Goal: Information Seeking & Learning: Find specific fact

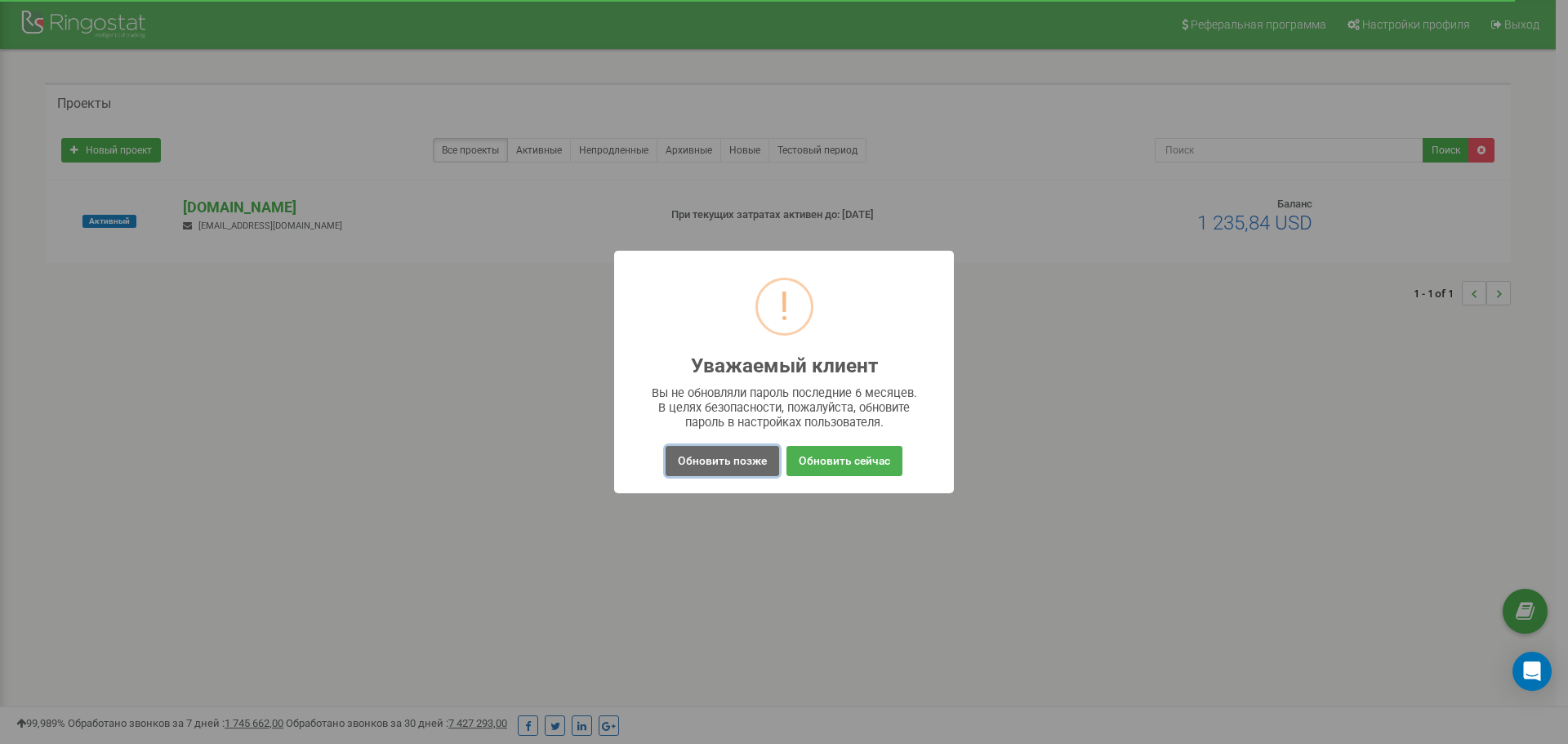
click at [709, 465] on button "Обновить позже" at bounding box center [723, 461] width 113 height 30
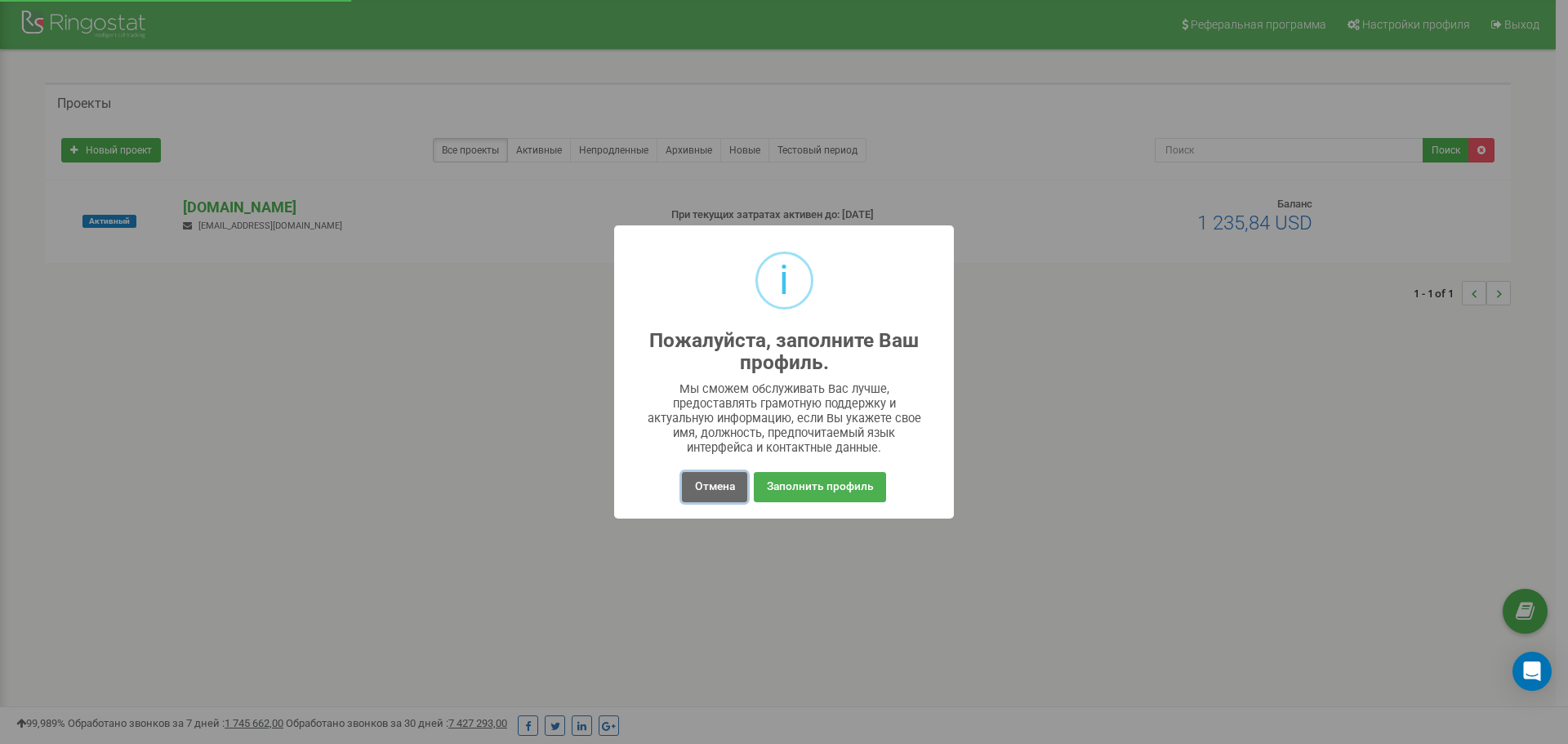
click at [709, 485] on button "Отмена" at bounding box center [714, 487] width 65 height 30
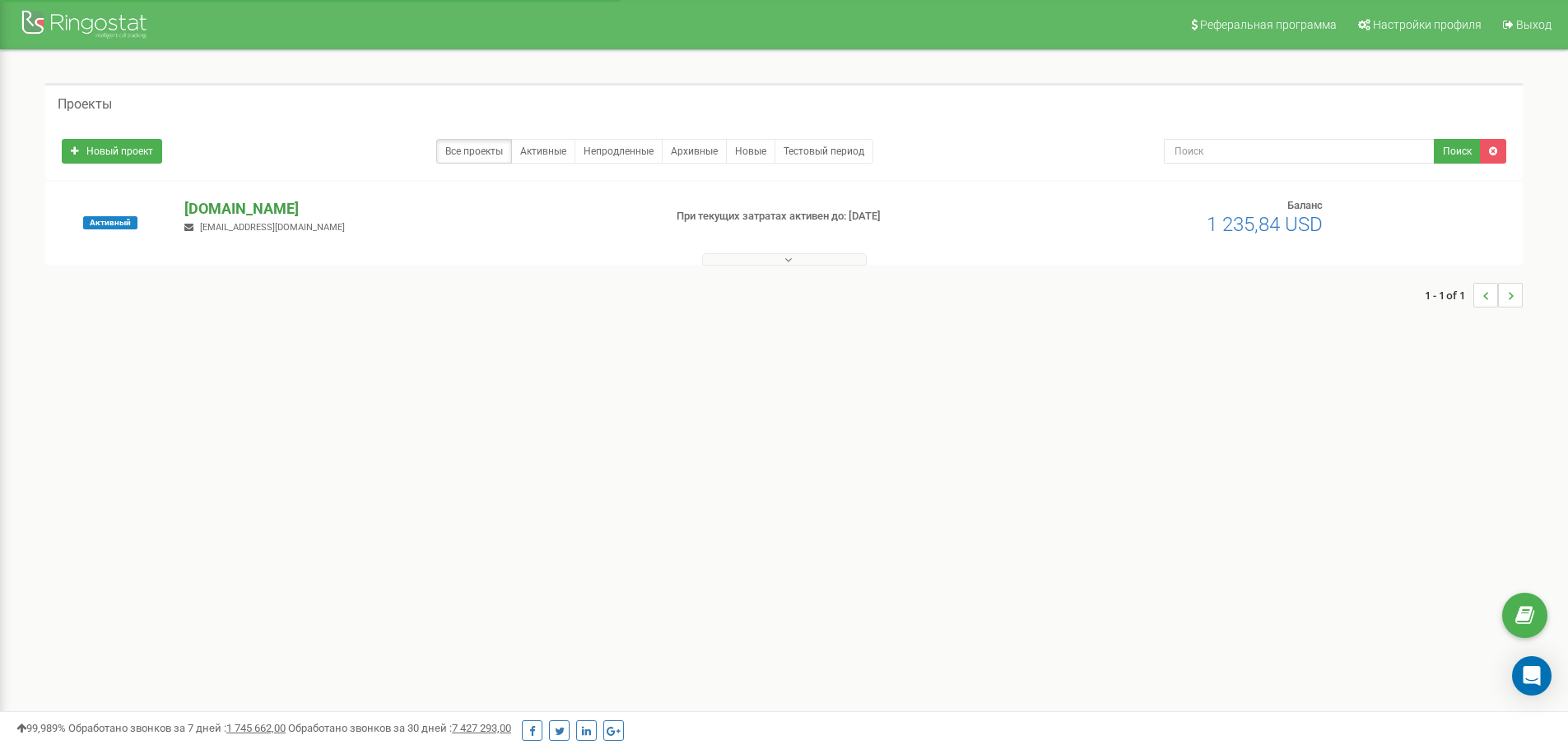
click at [229, 217] on p "[DOMAIN_NAME]" at bounding box center [417, 208] width 466 height 21
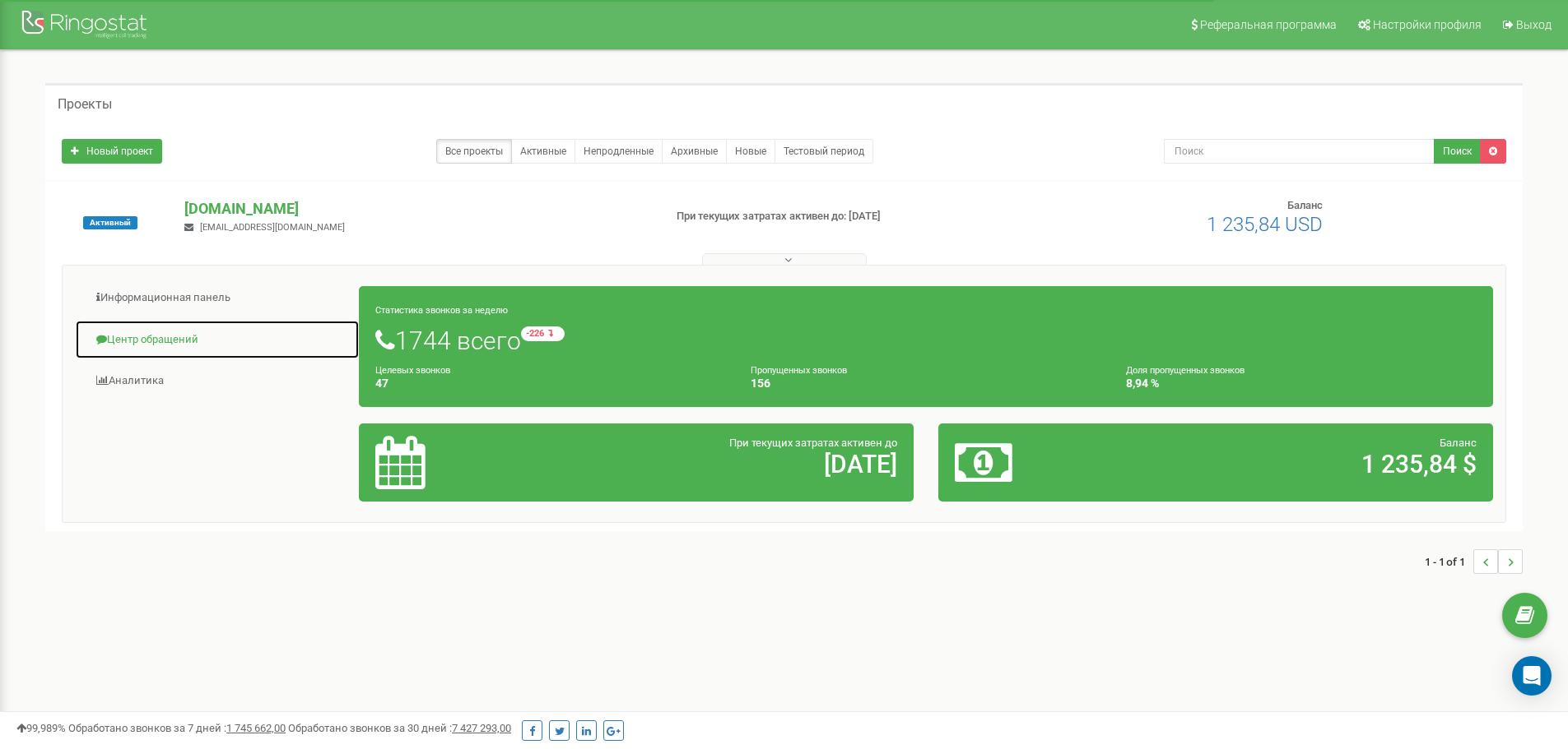
click at [193, 334] on link "Центр обращений" at bounding box center [217, 340] width 285 height 41
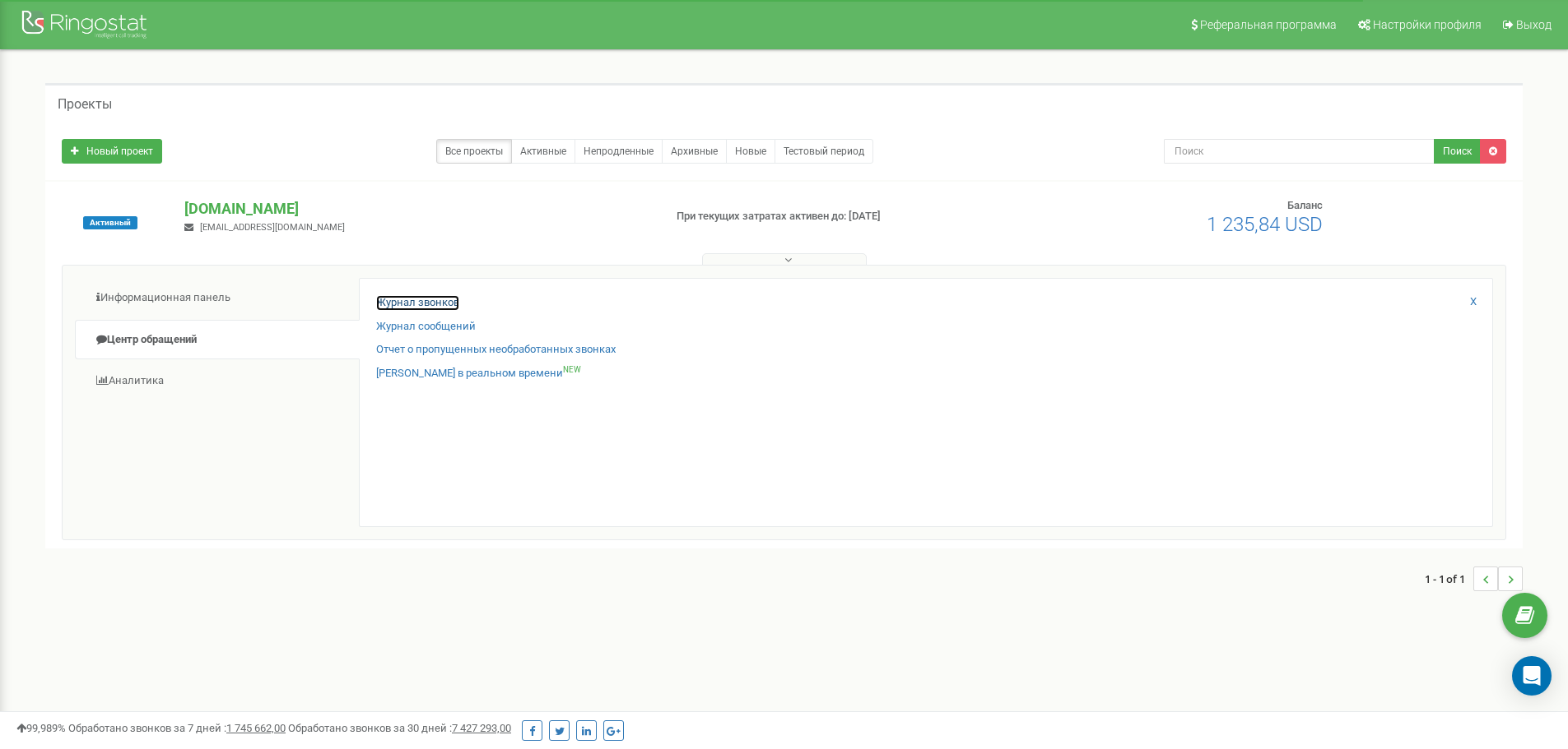
click at [420, 300] on link "Журнал звонков" at bounding box center [418, 303] width 83 height 16
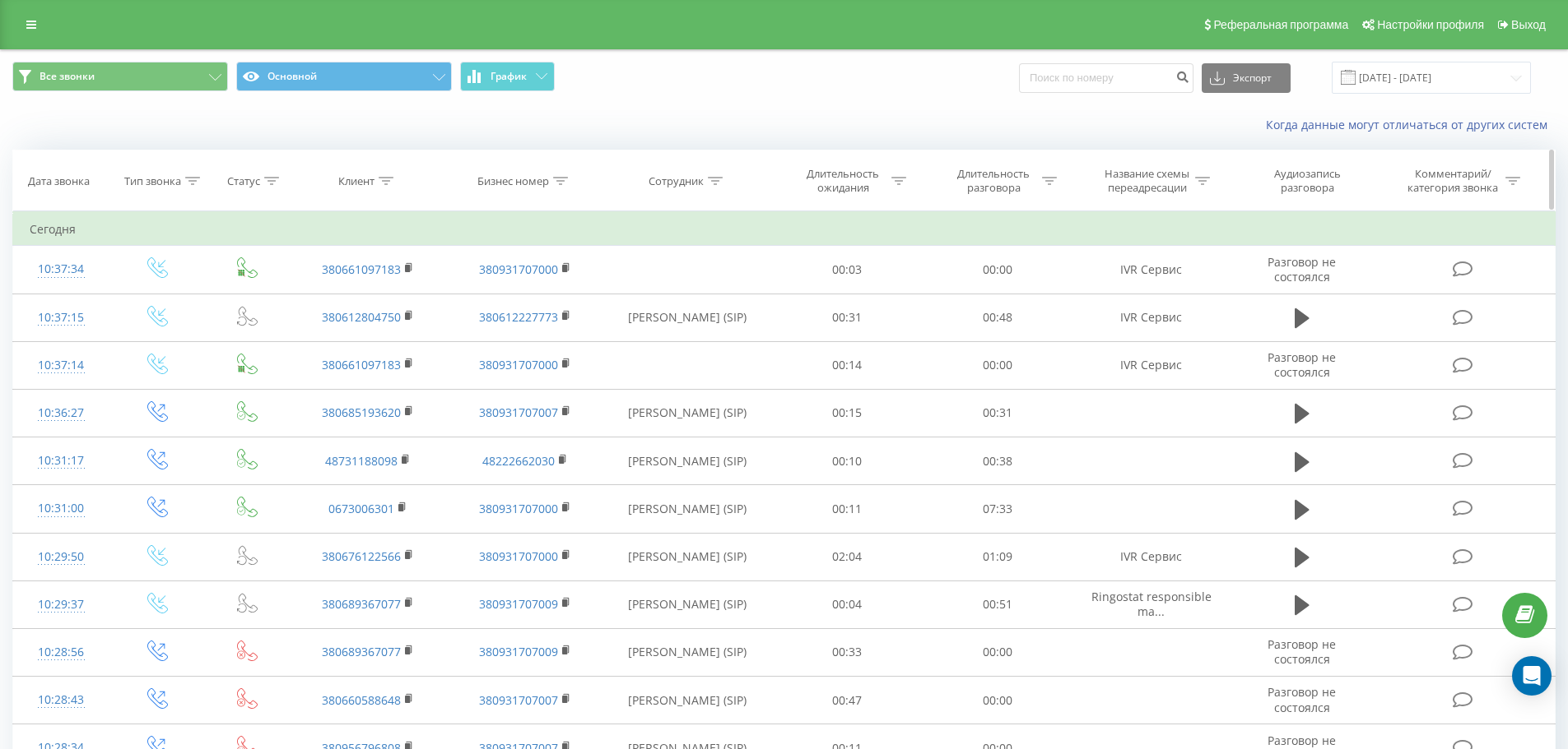
click at [383, 177] on icon at bounding box center [386, 181] width 15 height 8
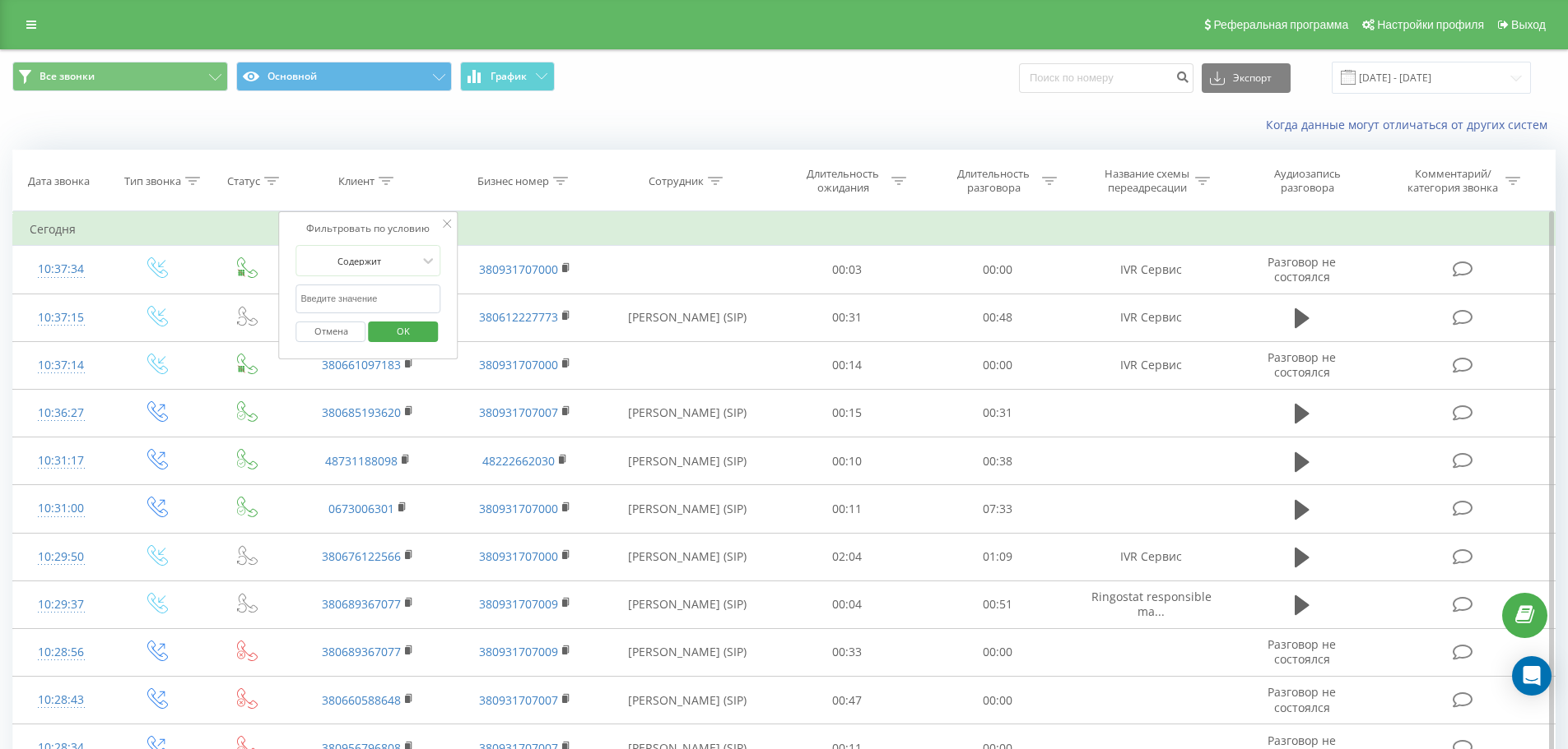
click at [371, 294] on input "text" at bounding box center [368, 298] width 145 height 29
paste input "380673006301"
click at [406, 321] on span "OK" at bounding box center [404, 332] width 46 height 26
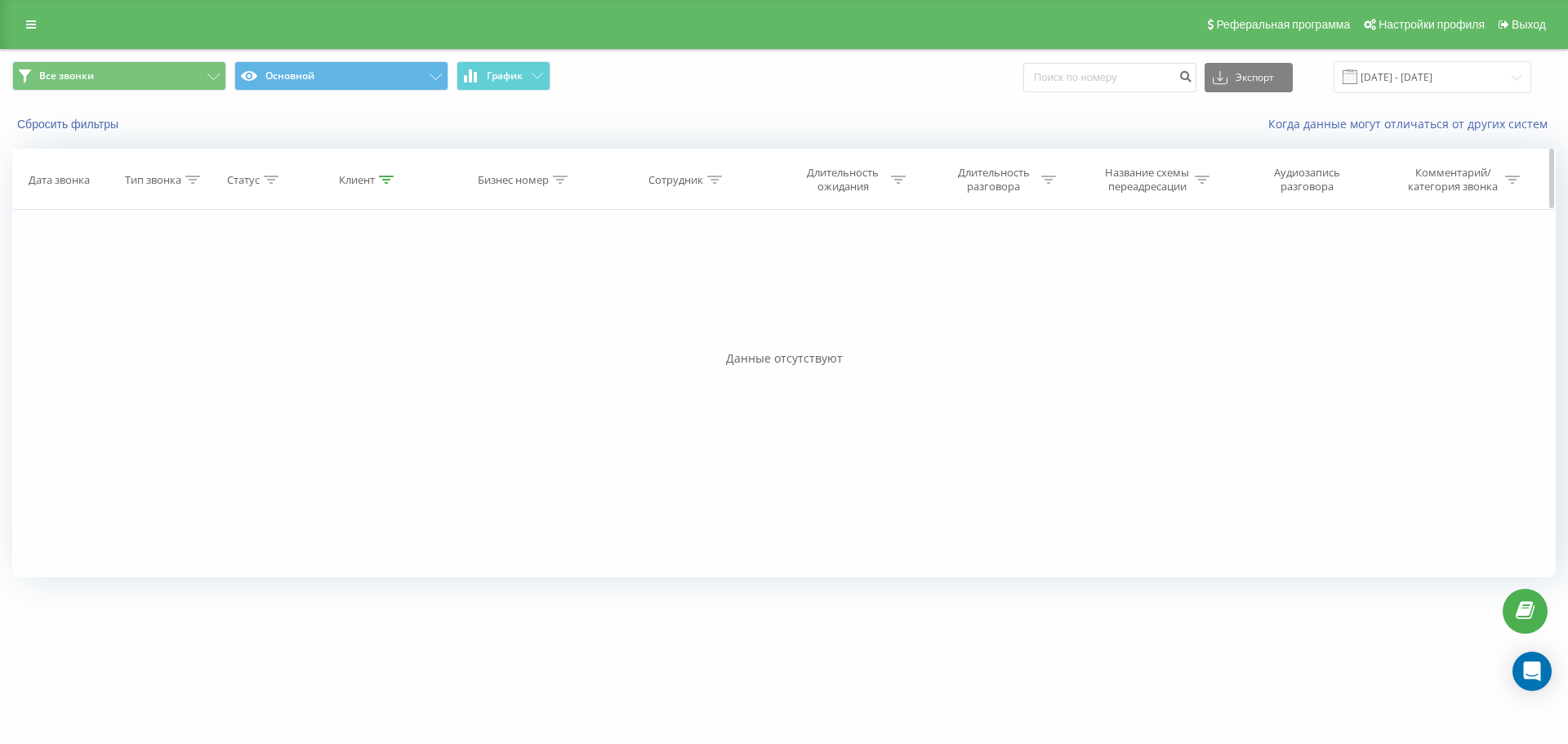
click at [378, 179] on div "Клиент" at bounding box center [367, 179] width 55 height 14
click at [309, 297] on input "380673006301" at bounding box center [368, 297] width 144 height 28
click at [309, 295] on input "380673006301" at bounding box center [368, 297] width 144 height 28
type input "0673006301"
click at [421, 330] on span "OK" at bounding box center [403, 329] width 46 height 26
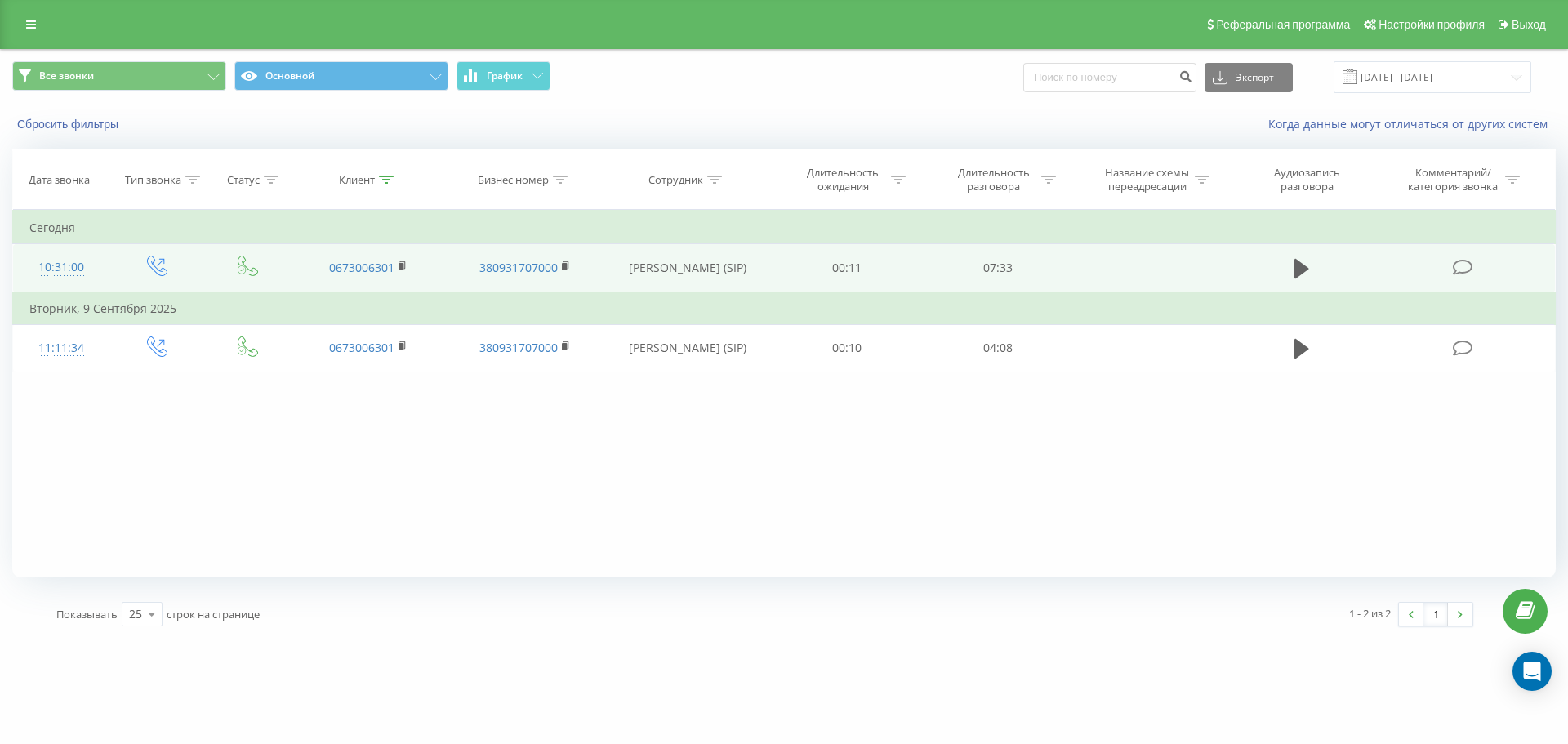
click at [580, 270] on td "380931707000" at bounding box center [524, 268] width 156 height 49
click at [584, 270] on td "380931707000" at bounding box center [524, 268] width 156 height 49
click at [1301, 265] on icon at bounding box center [1302, 268] width 15 height 19
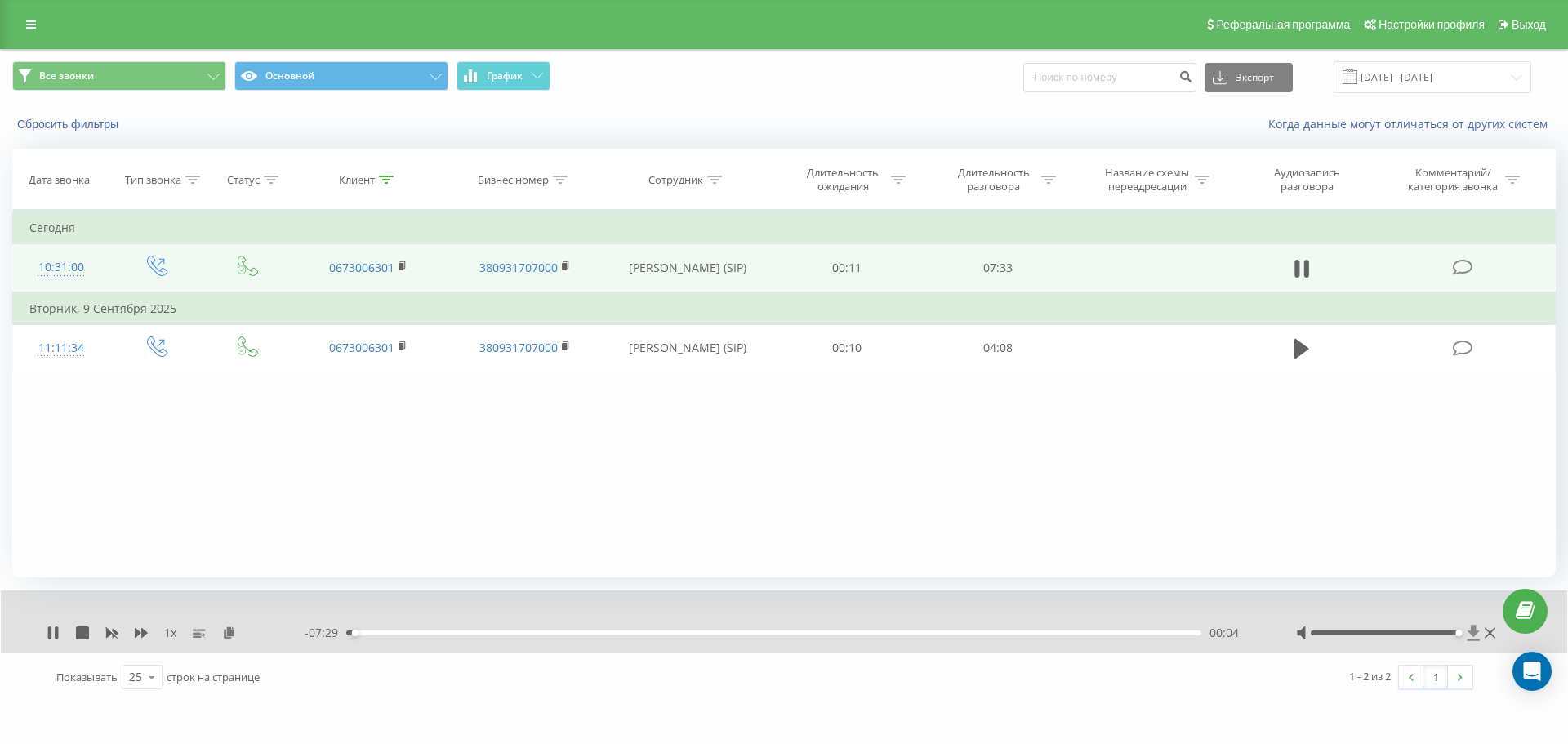
drag, startPoint x: 1383, startPoint y: 631, endPoint x: 1470, endPoint y: 637, distance: 87.2
click at [1470, 637] on div at bounding box center [1398, 633] width 203 height 16
click at [918, 469] on div "Фильтровать по условию Равно Введите значение Отмена OK Фильтровать по условию …" at bounding box center [784, 394] width 1544 height 368
click at [1301, 261] on icon at bounding box center [1302, 268] width 15 height 23
click at [1297, 276] on icon at bounding box center [1302, 268] width 15 height 19
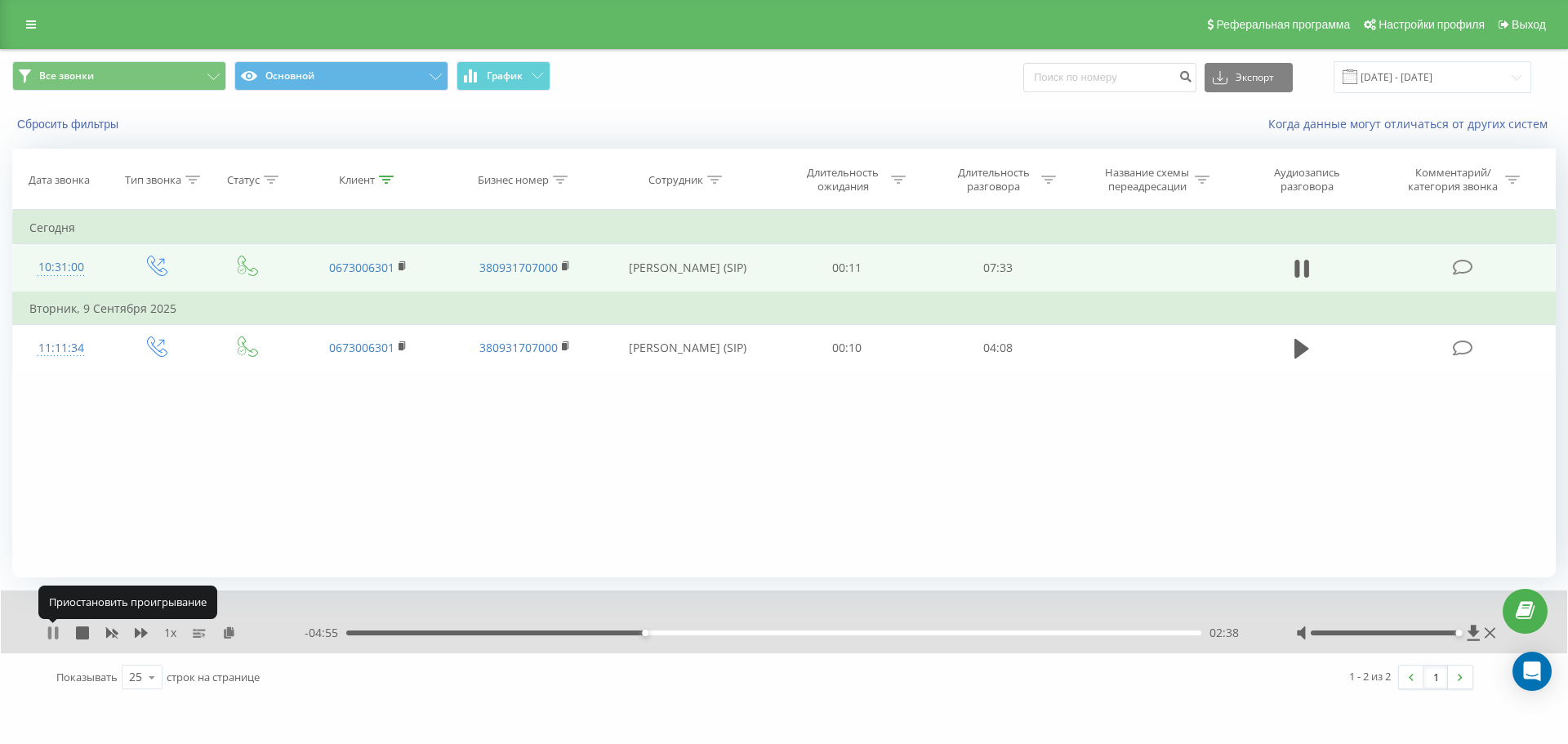
click at [47, 638] on icon at bounding box center [53, 633] width 13 height 13
click at [1535, 31] on link "Выход" at bounding box center [1521, 25] width 61 height 49
